Goal: Book appointment/travel/reservation

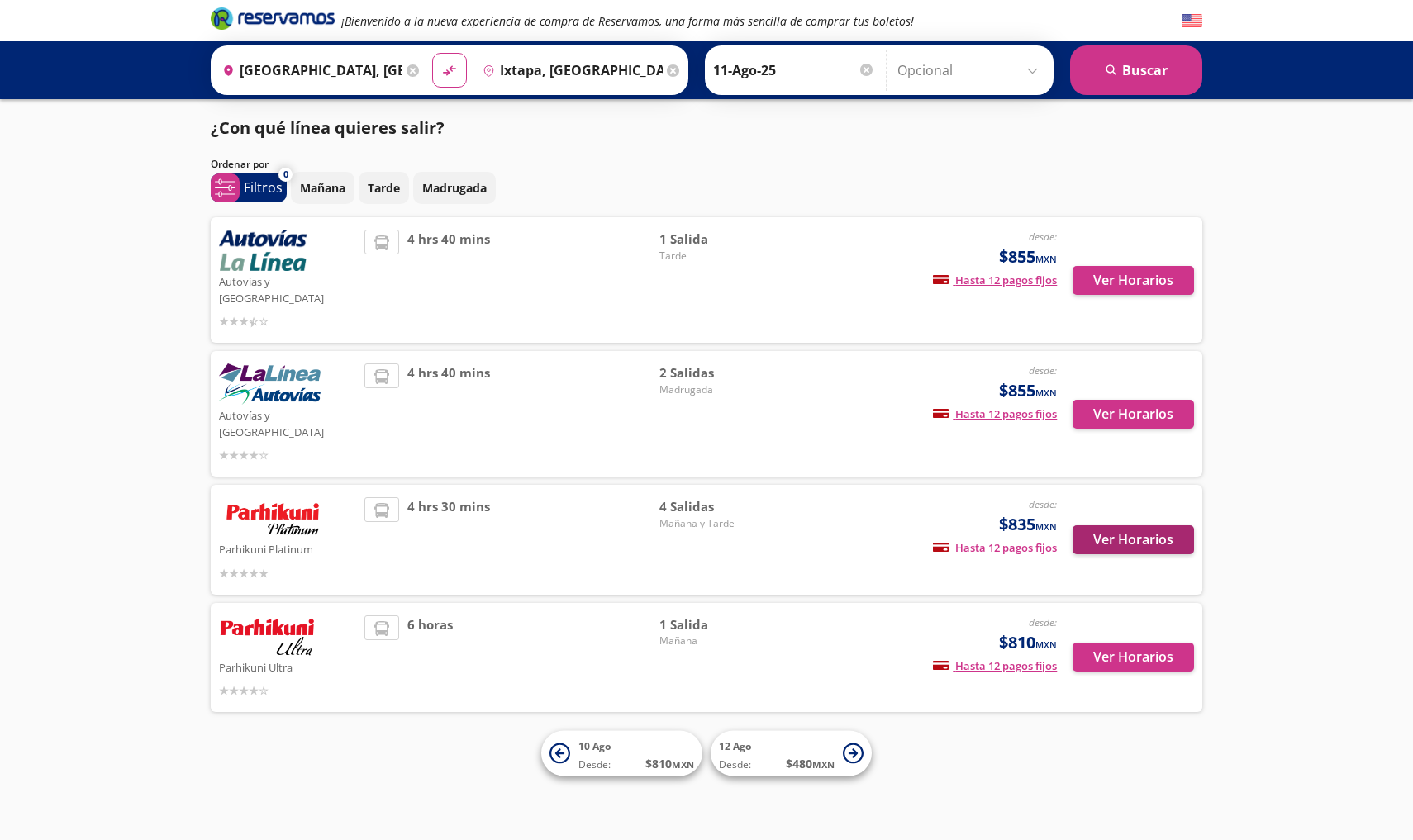
click at [1140, 525] on button "Ver Horarios" at bounding box center [1134, 540] width 122 height 29
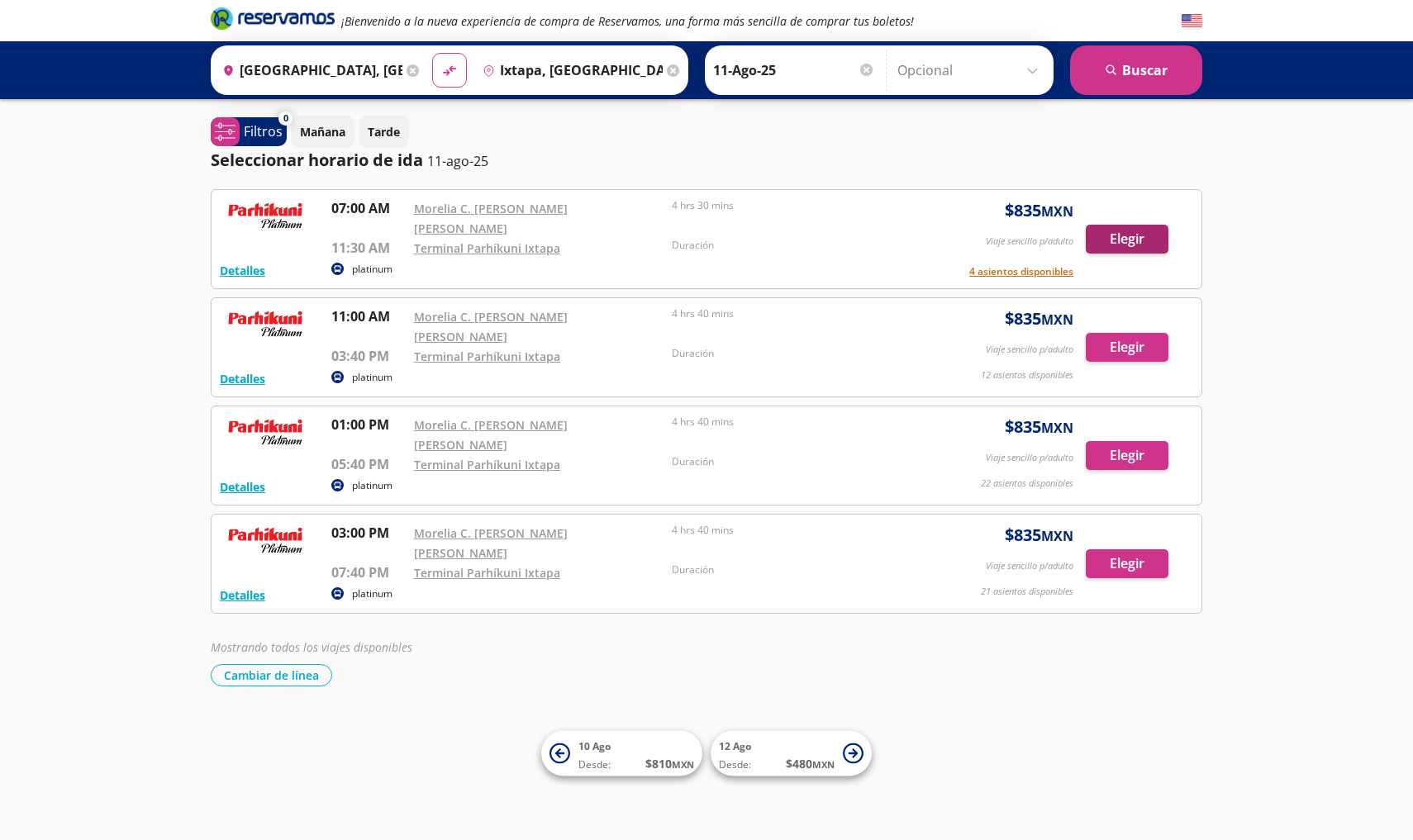
click at [1103, 225] on button "Elegir" at bounding box center [1127, 239] width 83 height 29
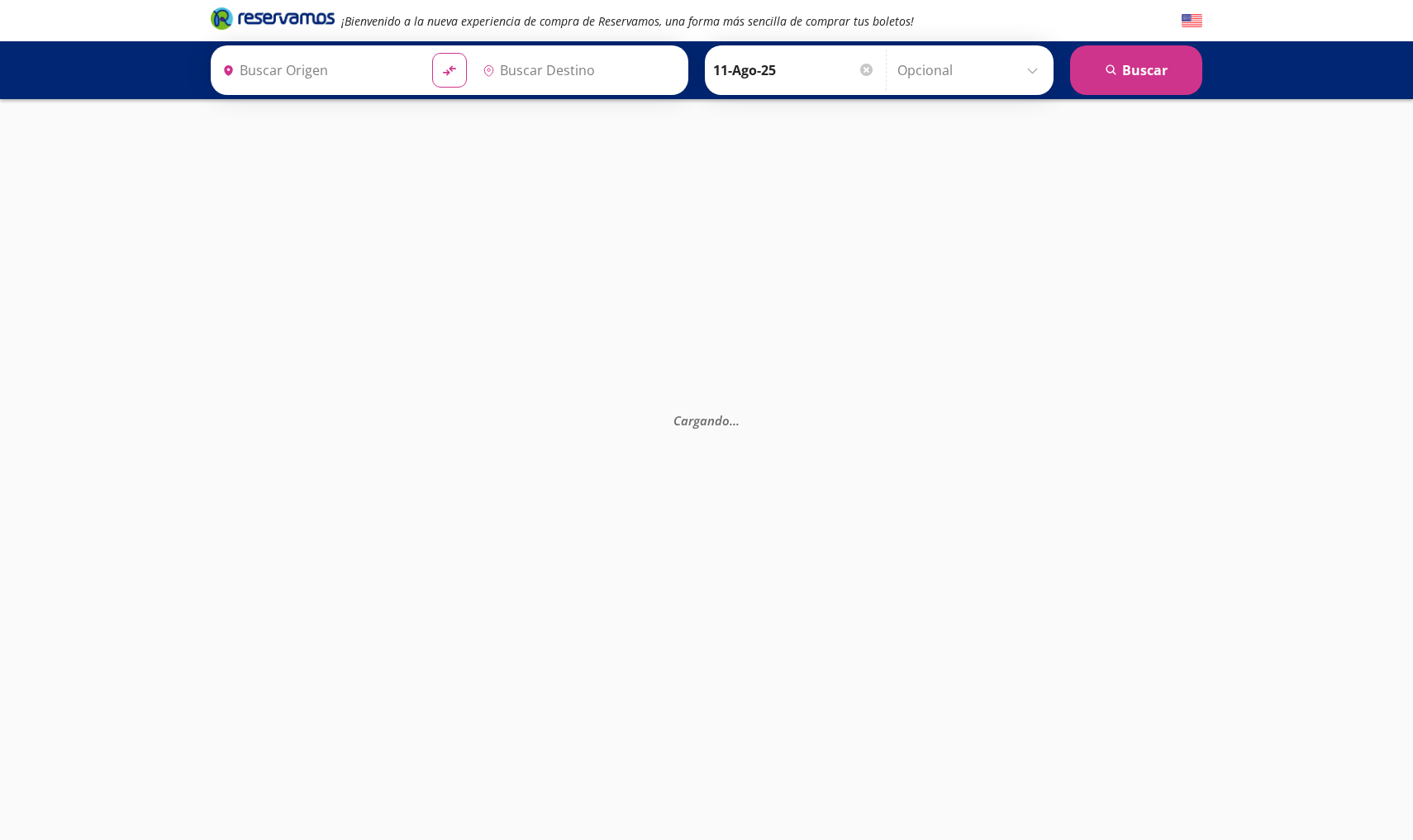
type input "[GEOGRAPHIC_DATA], [GEOGRAPHIC_DATA]"
type input "Ixtapa, [GEOGRAPHIC_DATA]"
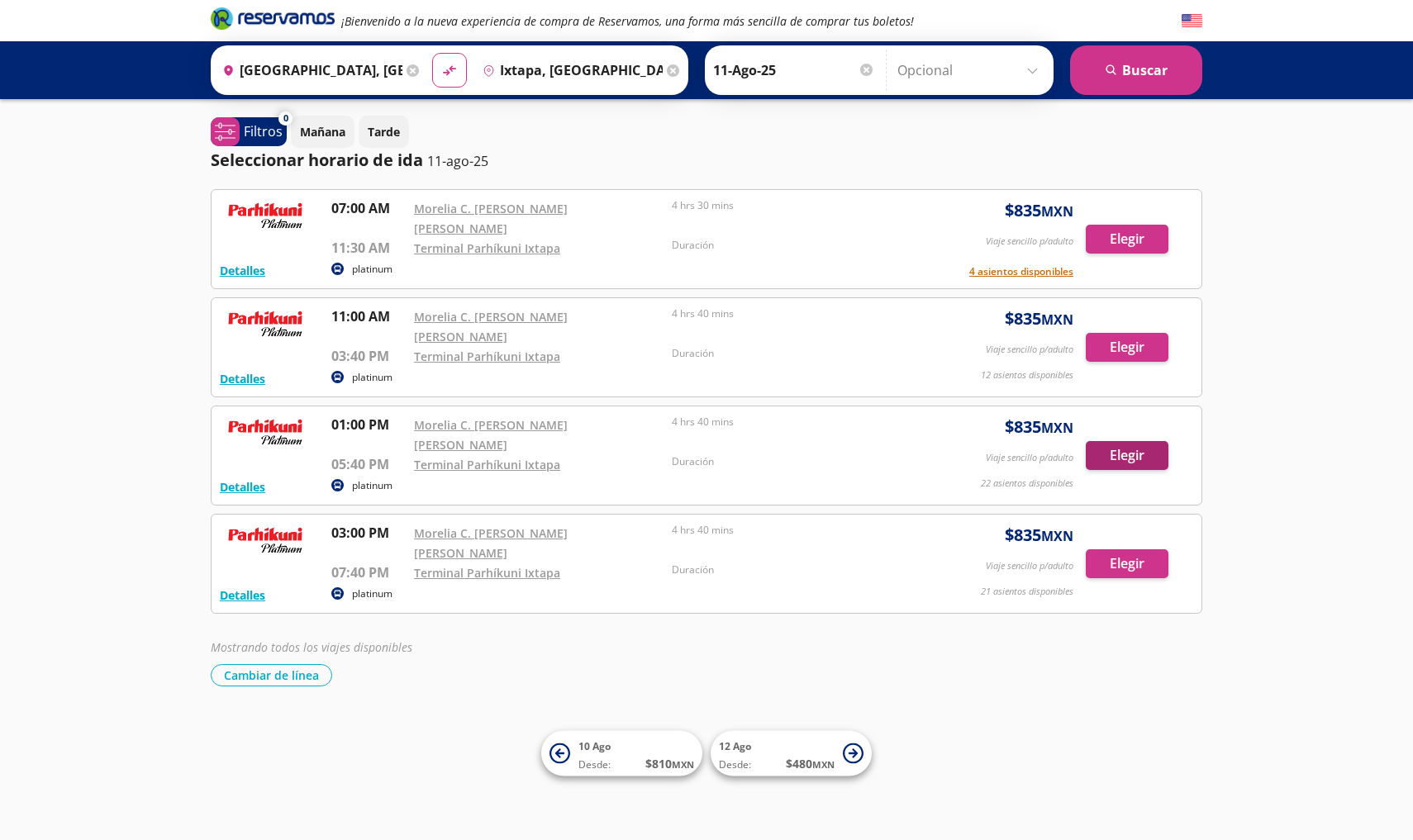
click at [1116, 441] on button "Elegir" at bounding box center [1127, 455] width 83 height 29
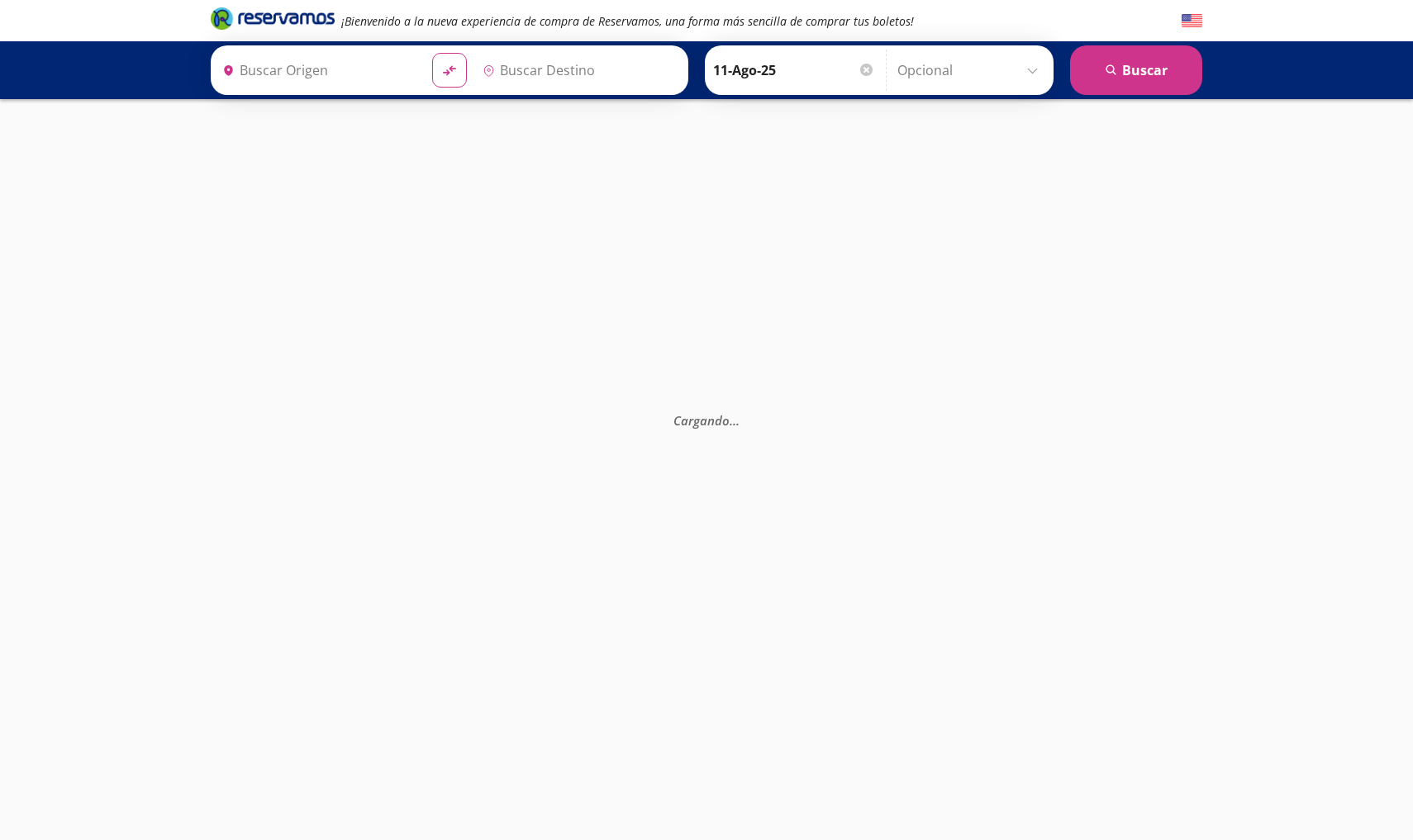
type input "[GEOGRAPHIC_DATA], [GEOGRAPHIC_DATA]"
type input "Ixtapa, [GEOGRAPHIC_DATA]"
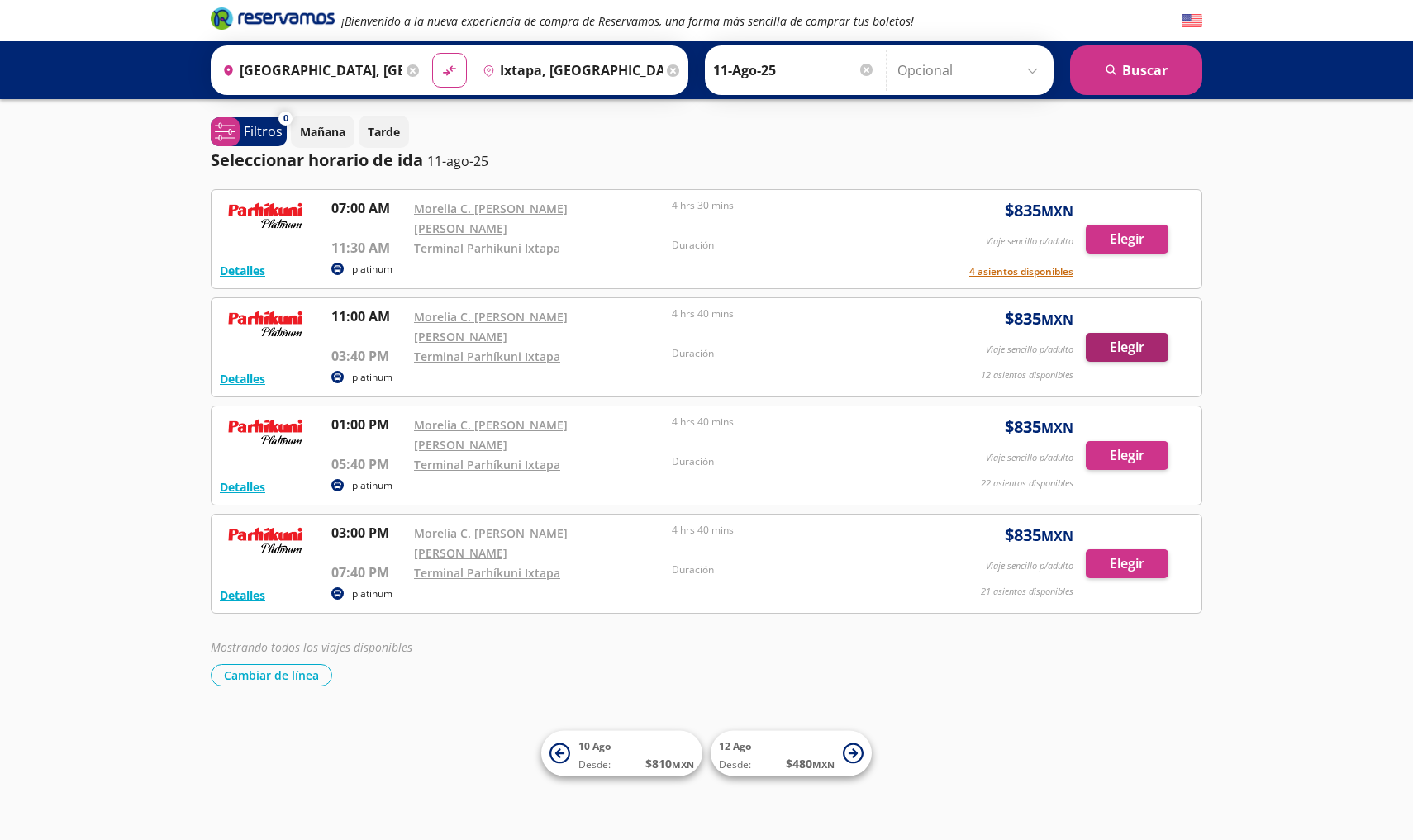
click at [1120, 333] on button "Elegir" at bounding box center [1127, 348] width 83 height 29
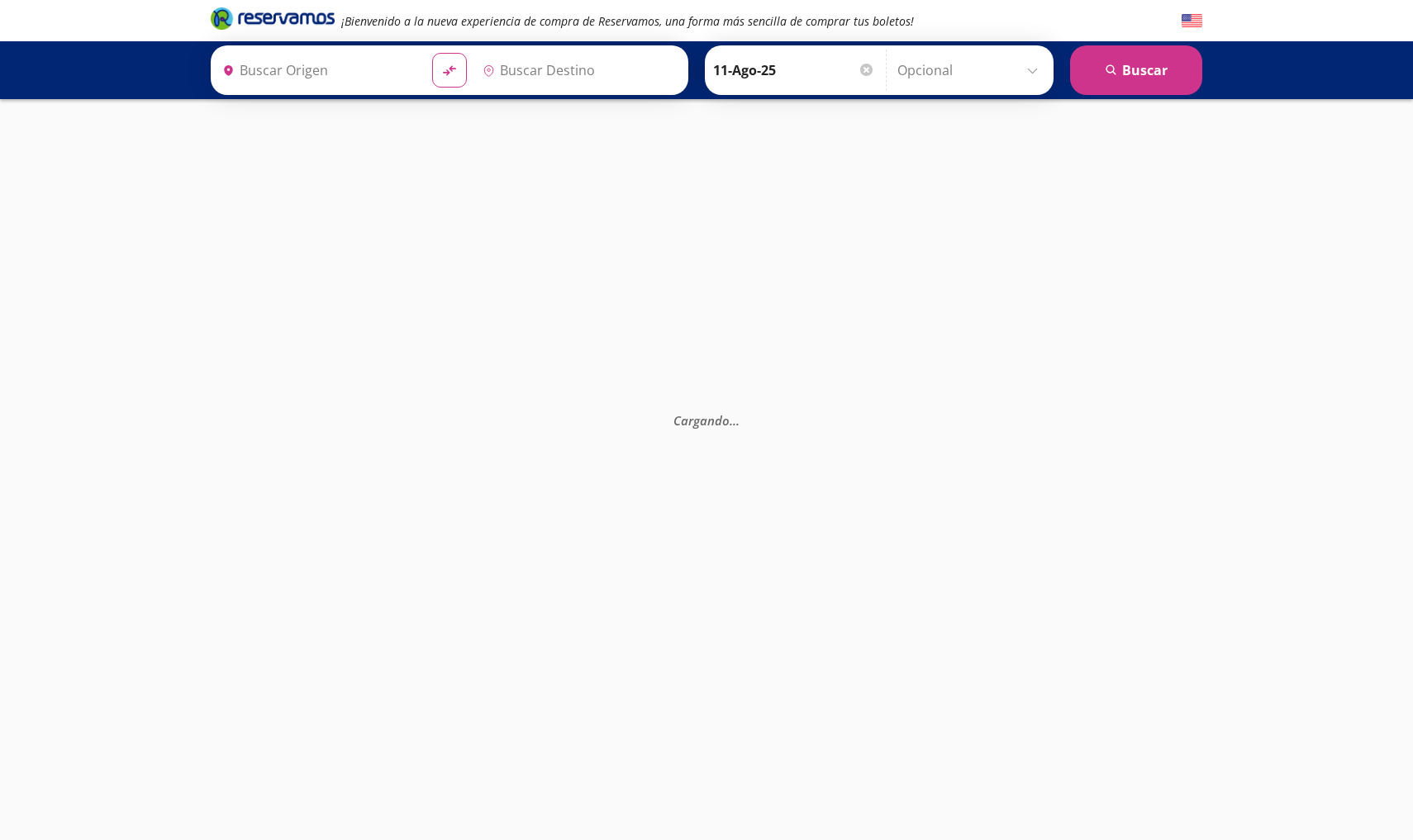
type input "[GEOGRAPHIC_DATA], [GEOGRAPHIC_DATA]"
type input "Ixtapa, [GEOGRAPHIC_DATA]"
